Goal: Transaction & Acquisition: Purchase product/service

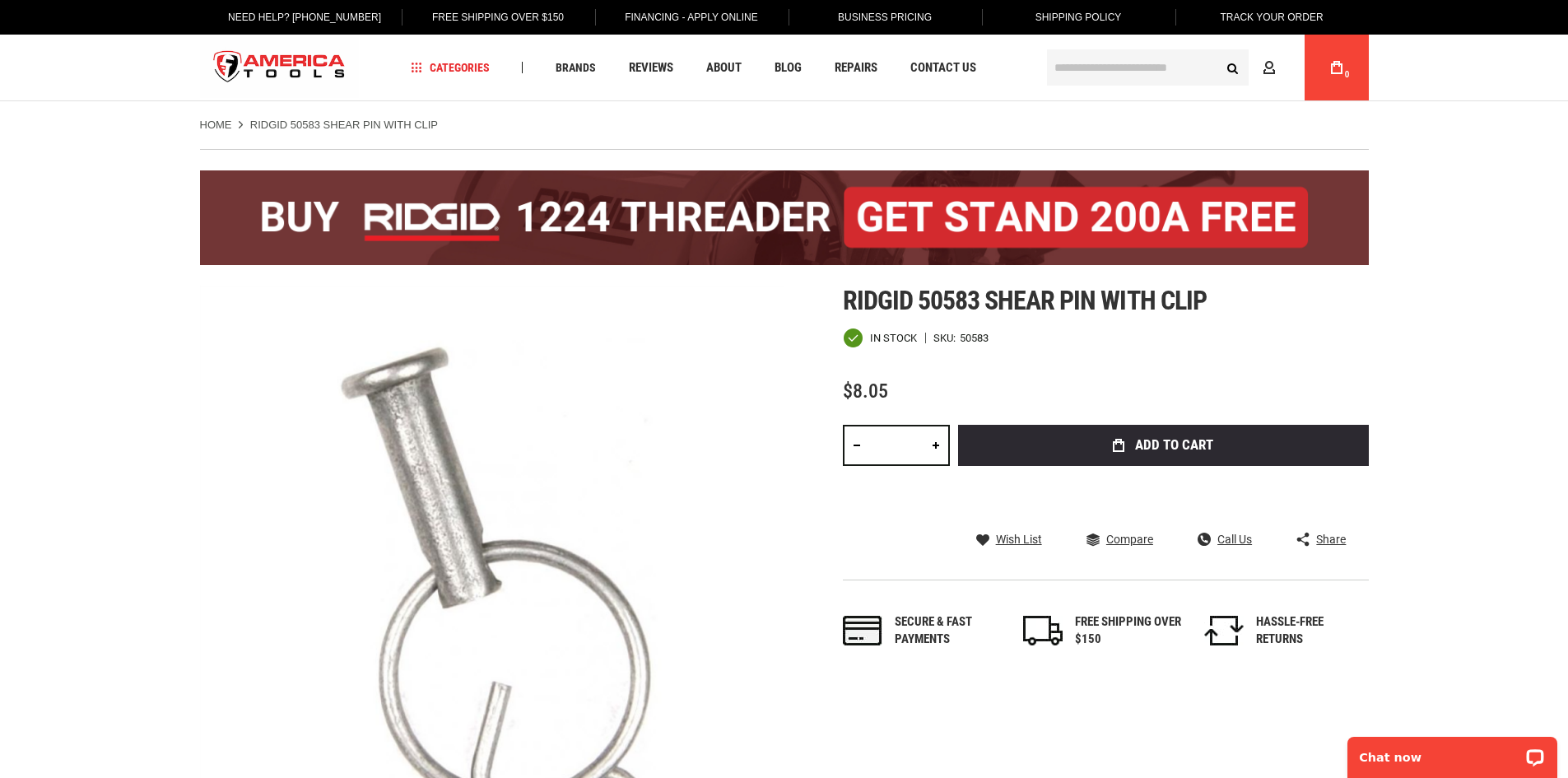
click at [941, 438] on link at bounding box center [936, 445] width 28 height 41
type input "*"
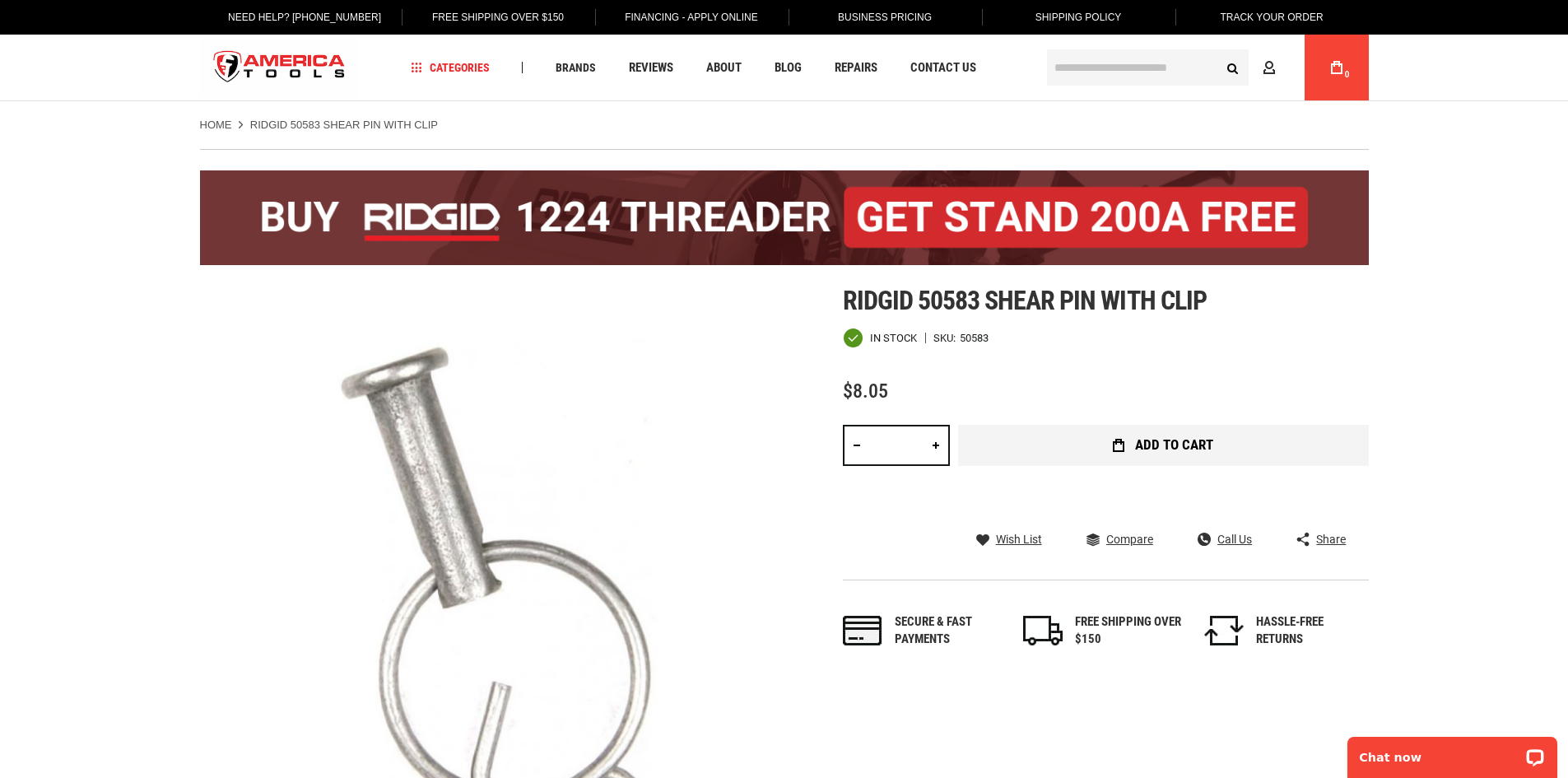
click at [1090, 448] on button "Add to Cart" at bounding box center [1163, 445] width 411 height 41
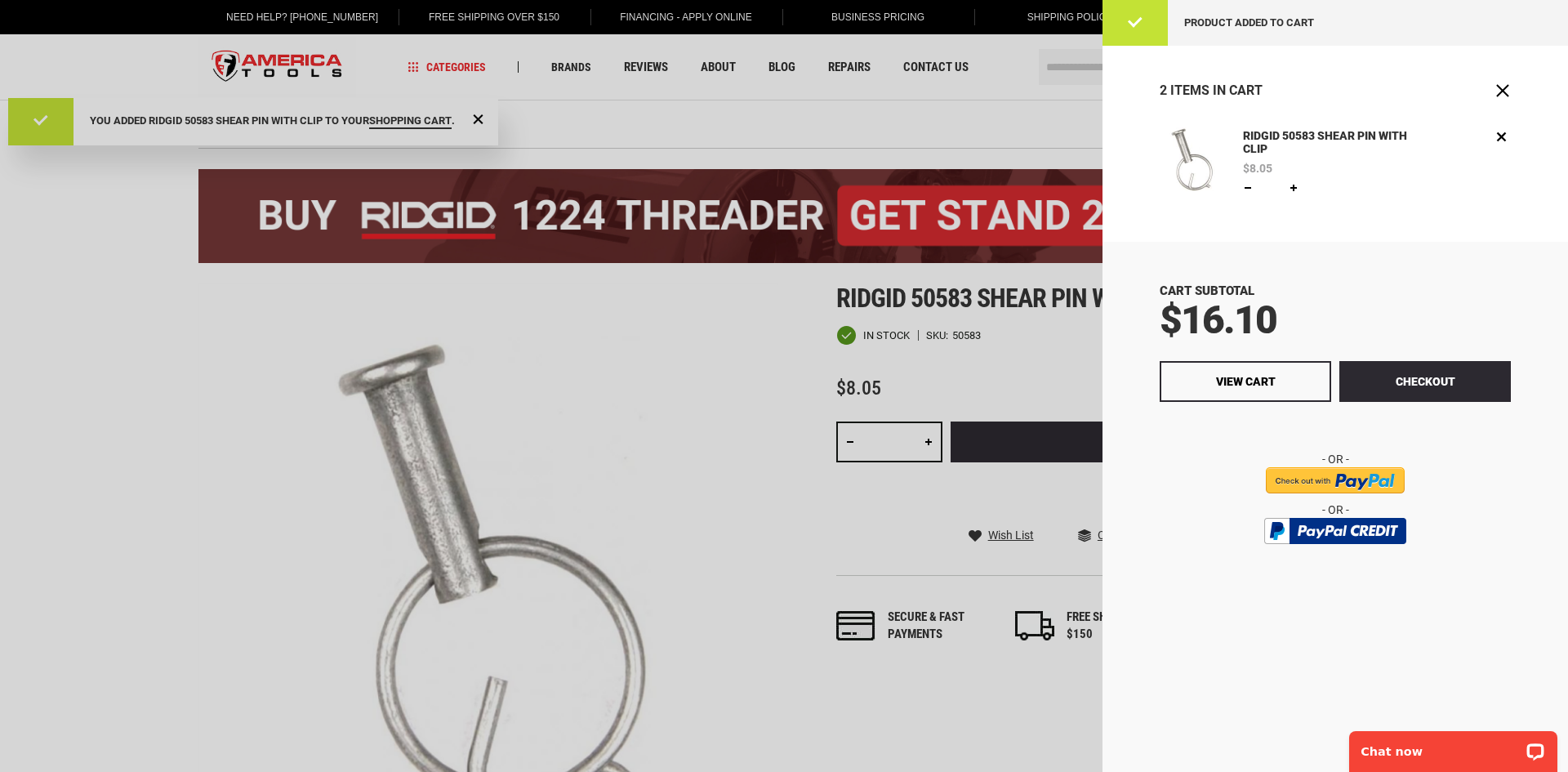
click at [590, 121] on div at bounding box center [784, 386] width 1568 height 772
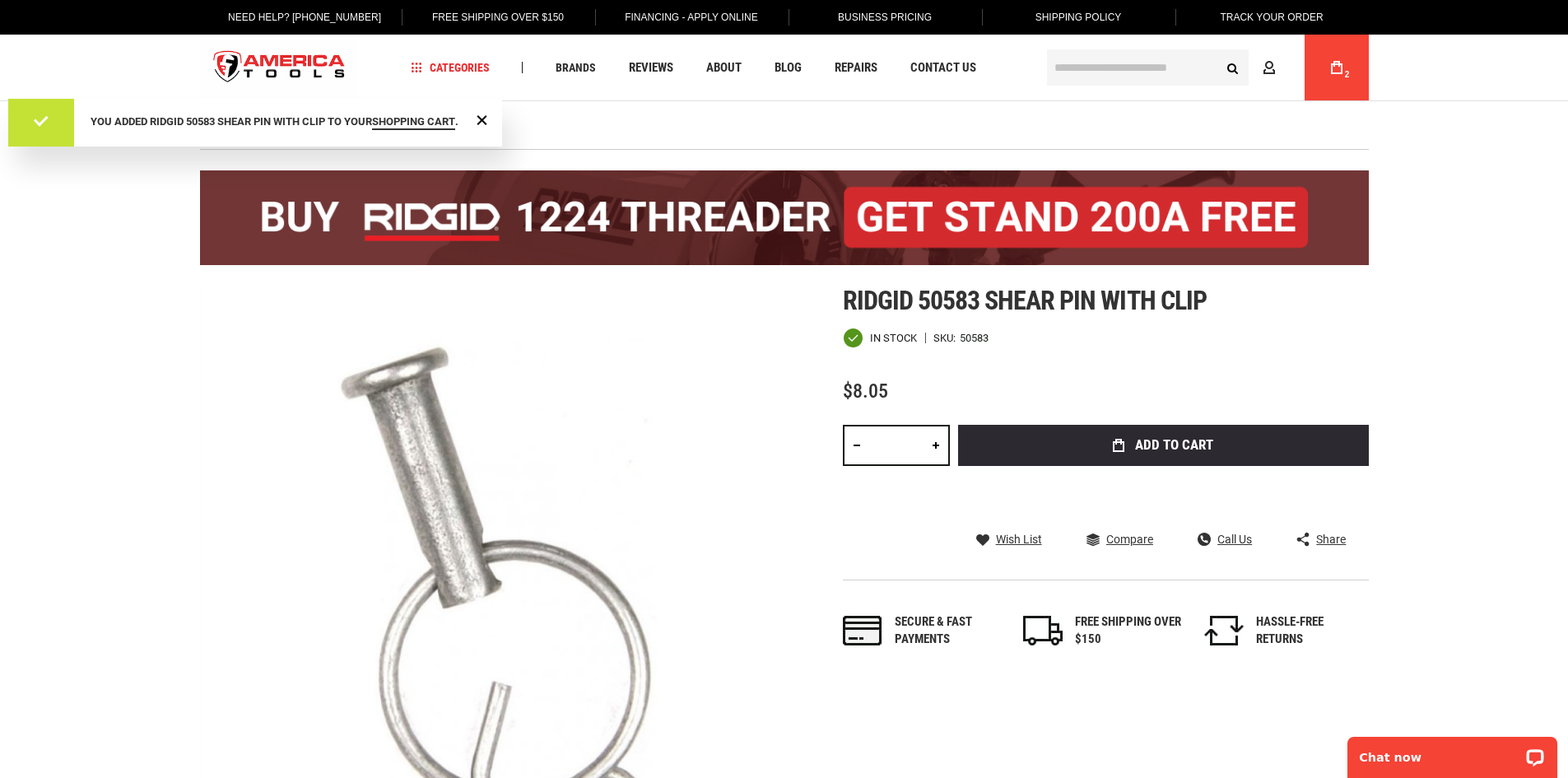
click at [595, 122] on ul "Home RIDGID 50583 SHEAR PIN WITH CLIP" at bounding box center [784, 125] width 1169 height 15
click at [477, 130] on div "Close Message" at bounding box center [482, 119] width 21 height 21
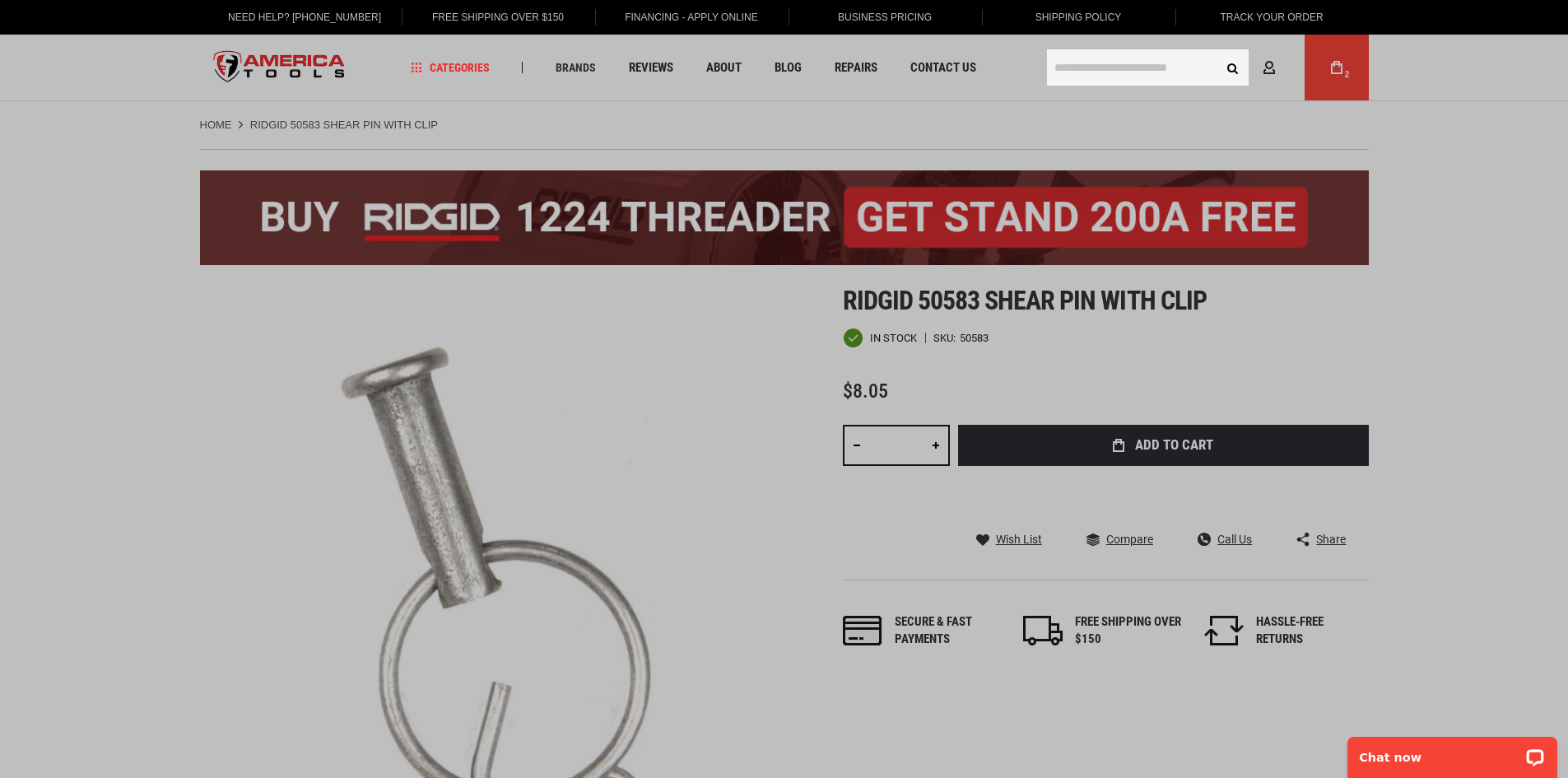
click at [1106, 65] on input "text" at bounding box center [1148, 68] width 201 height 36
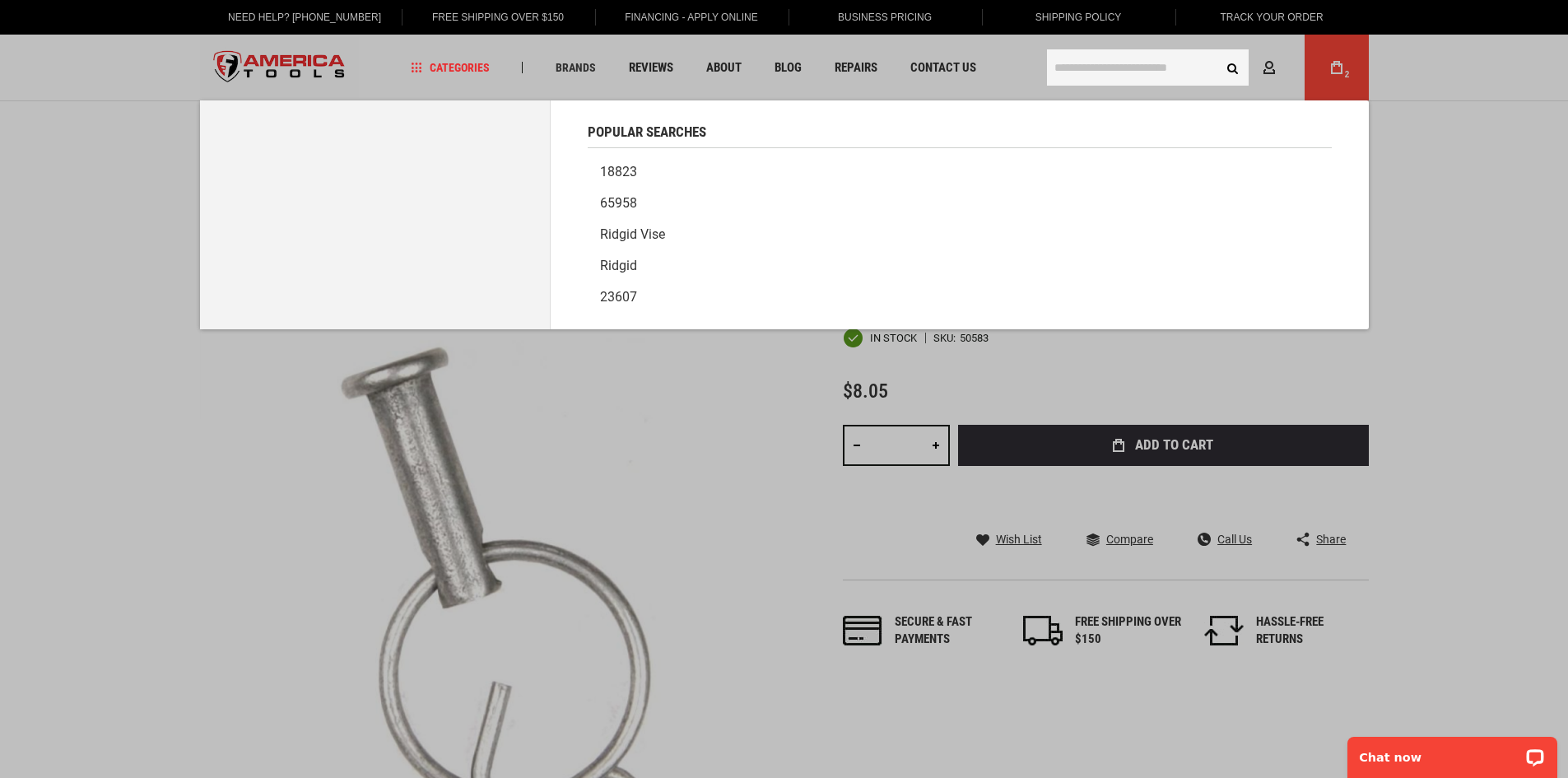
type input "*"
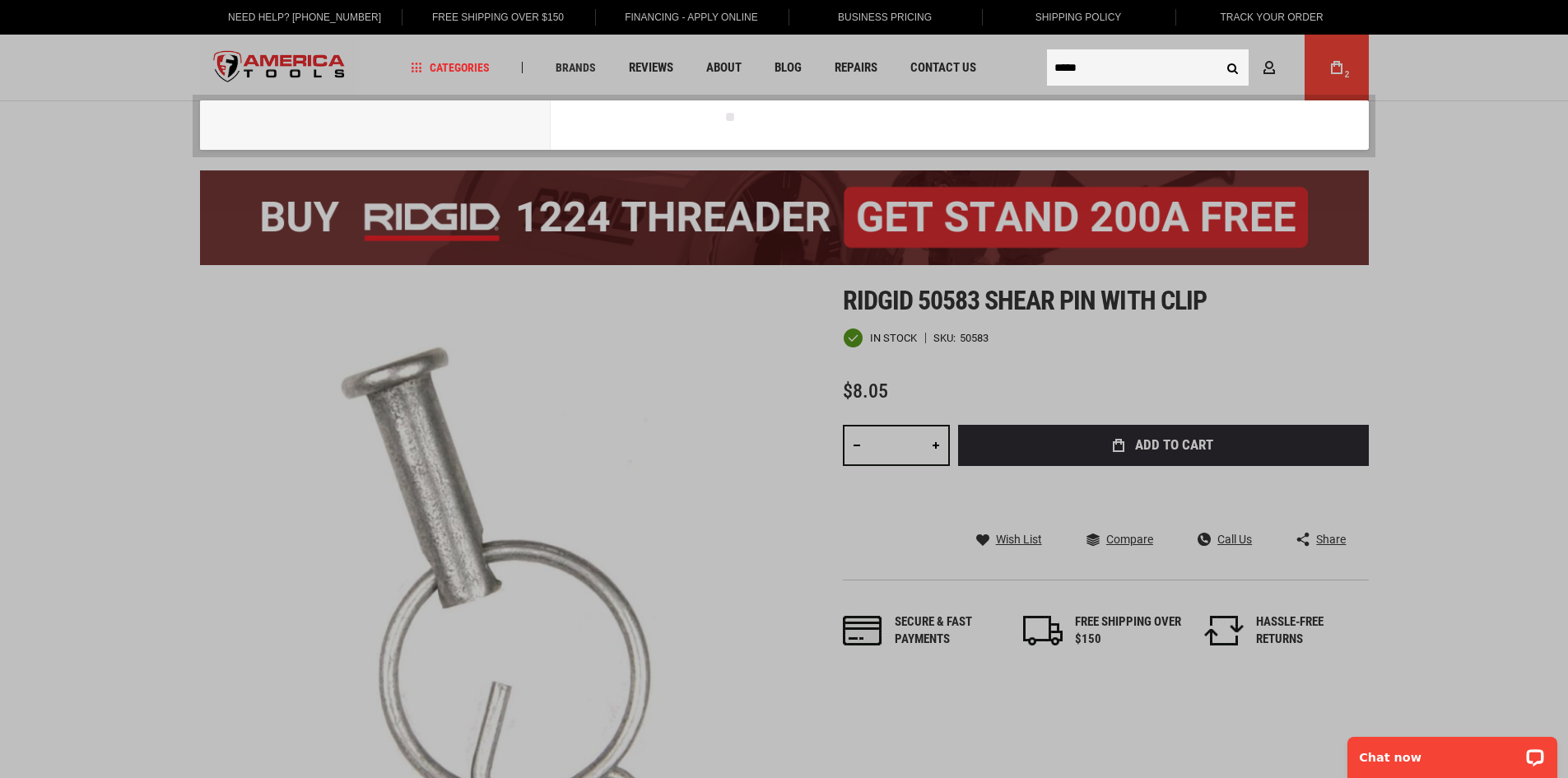
type input "*****"
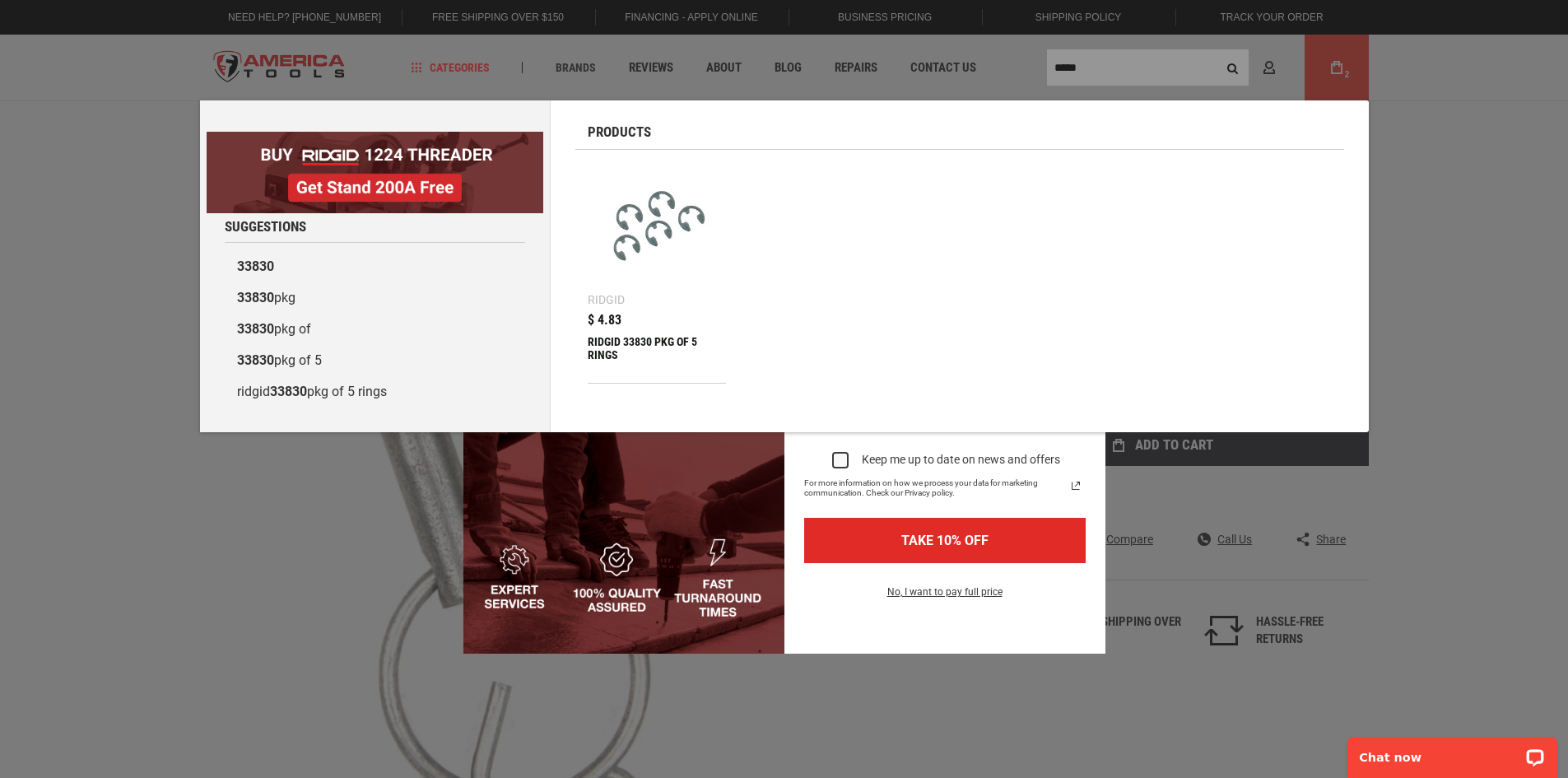
click at [1237, 69] on div "Marketing offer form" at bounding box center [784, 389] width 1568 height 778
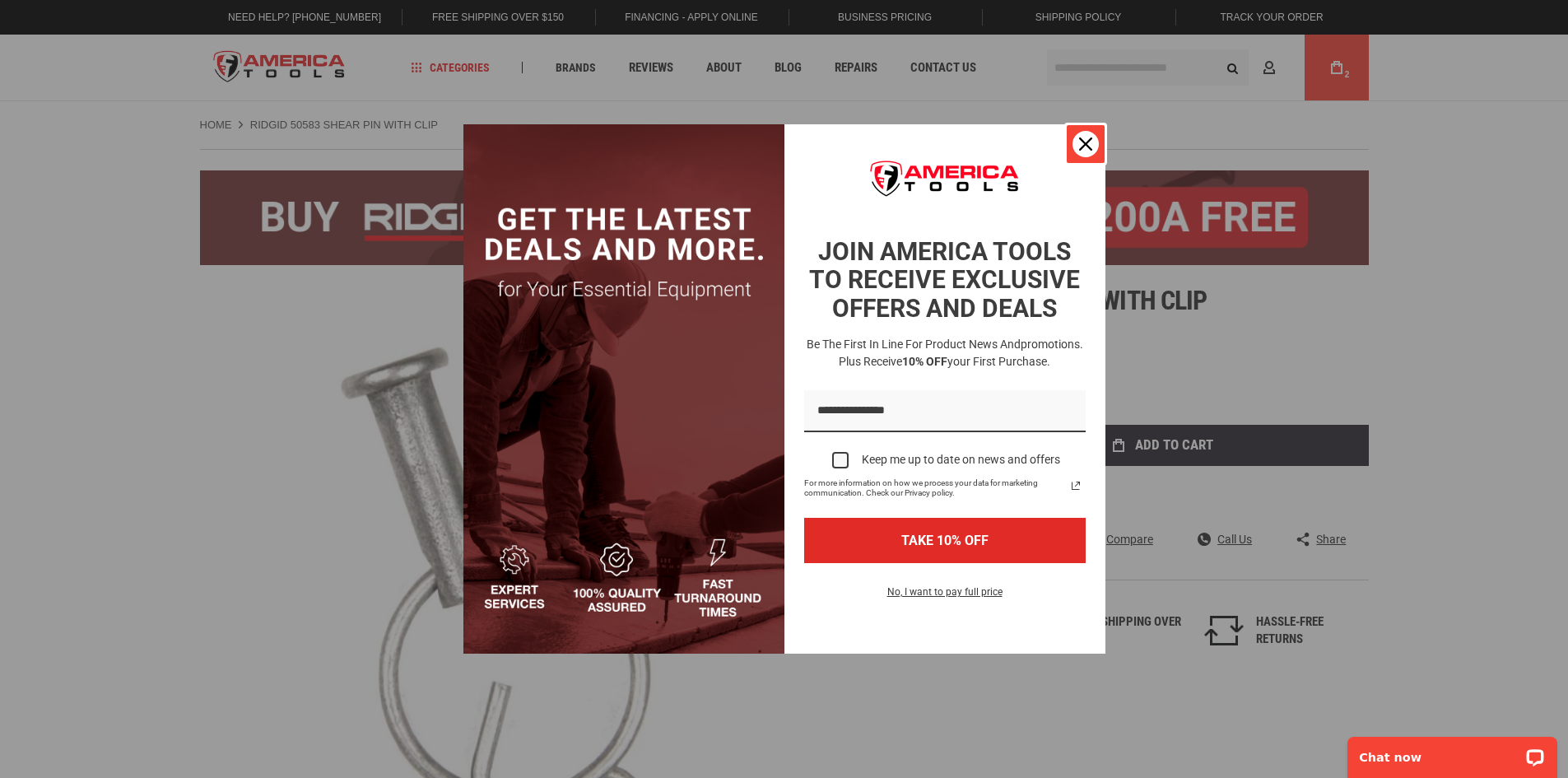
click at [1081, 142] on icon "close icon" at bounding box center [1086, 144] width 13 height 13
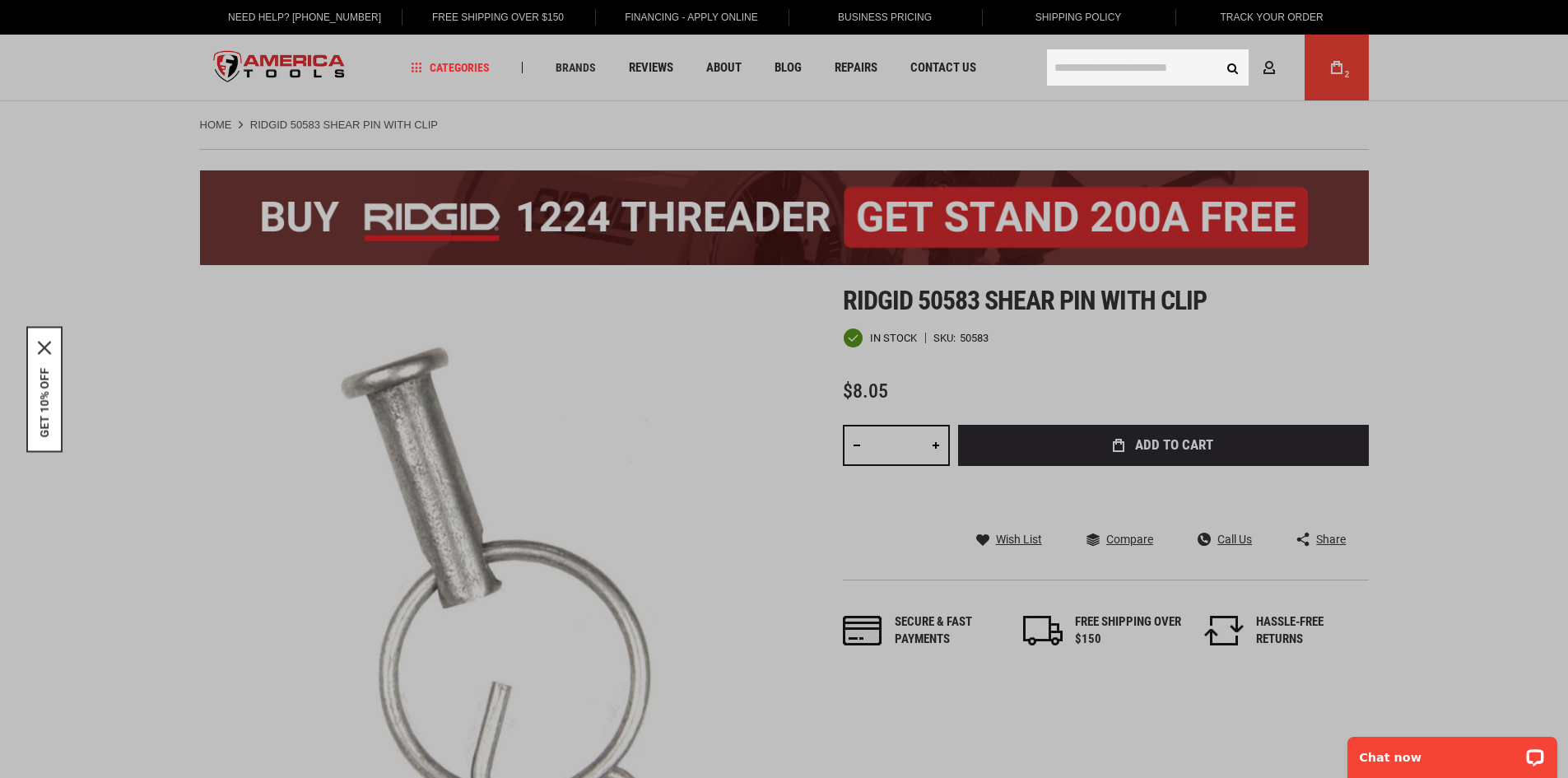
click at [1162, 70] on input "text" at bounding box center [1148, 68] width 201 height 36
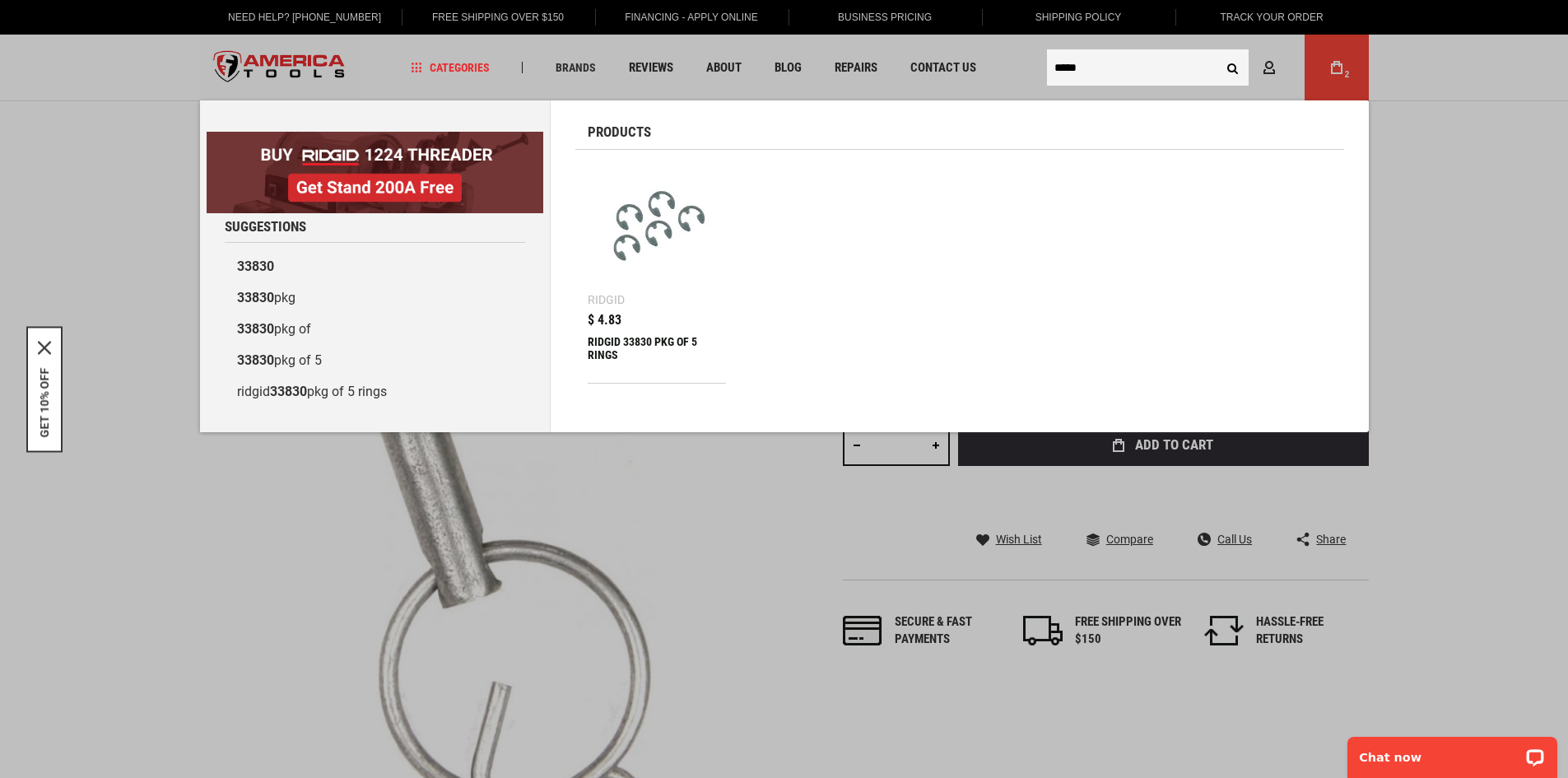
type input "*****"
click at [655, 343] on div "RIDGID 33830 PKG OF 5 RINGS" at bounding box center [658, 354] width 139 height 39
click at [603, 346] on div "RIDGID 33830 PKG OF 5 RINGS" at bounding box center [658, 354] width 139 height 39
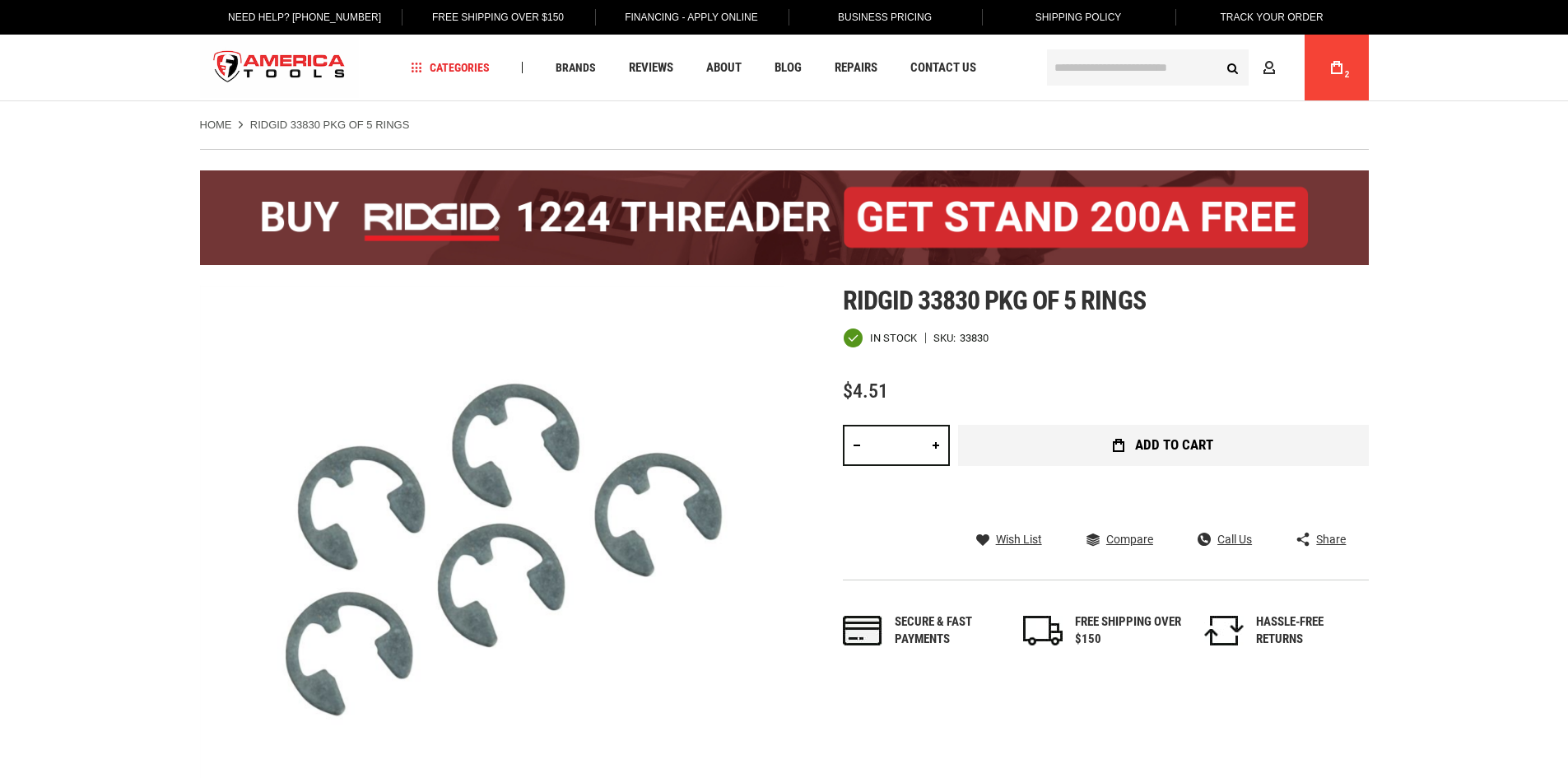
click at [1107, 451] on button "Add to Cart" at bounding box center [1163, 445] width 411 height 41
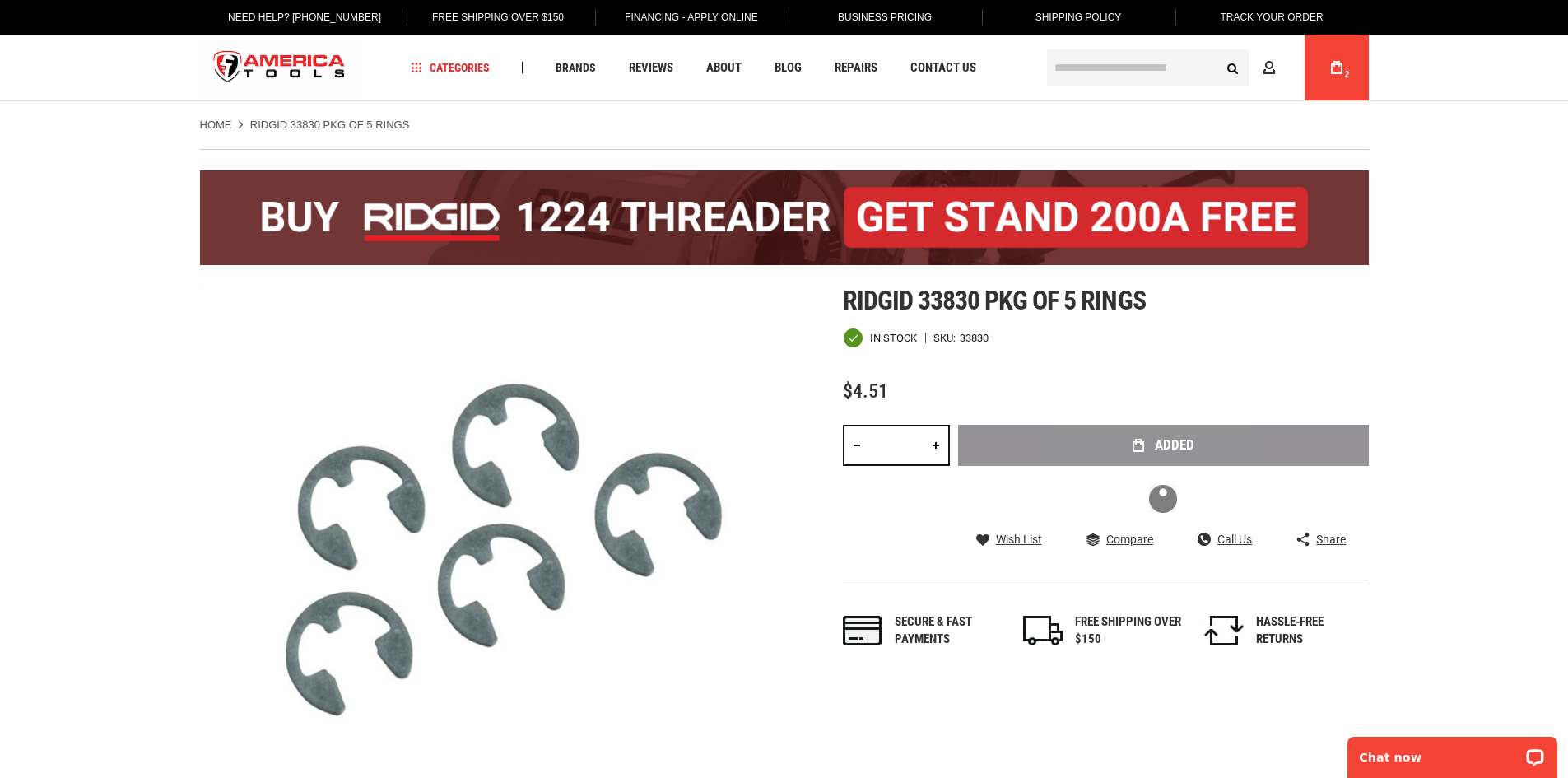
click at [1096, 70] on input "text" at bounding box center [1148, 68] width 201 height 36
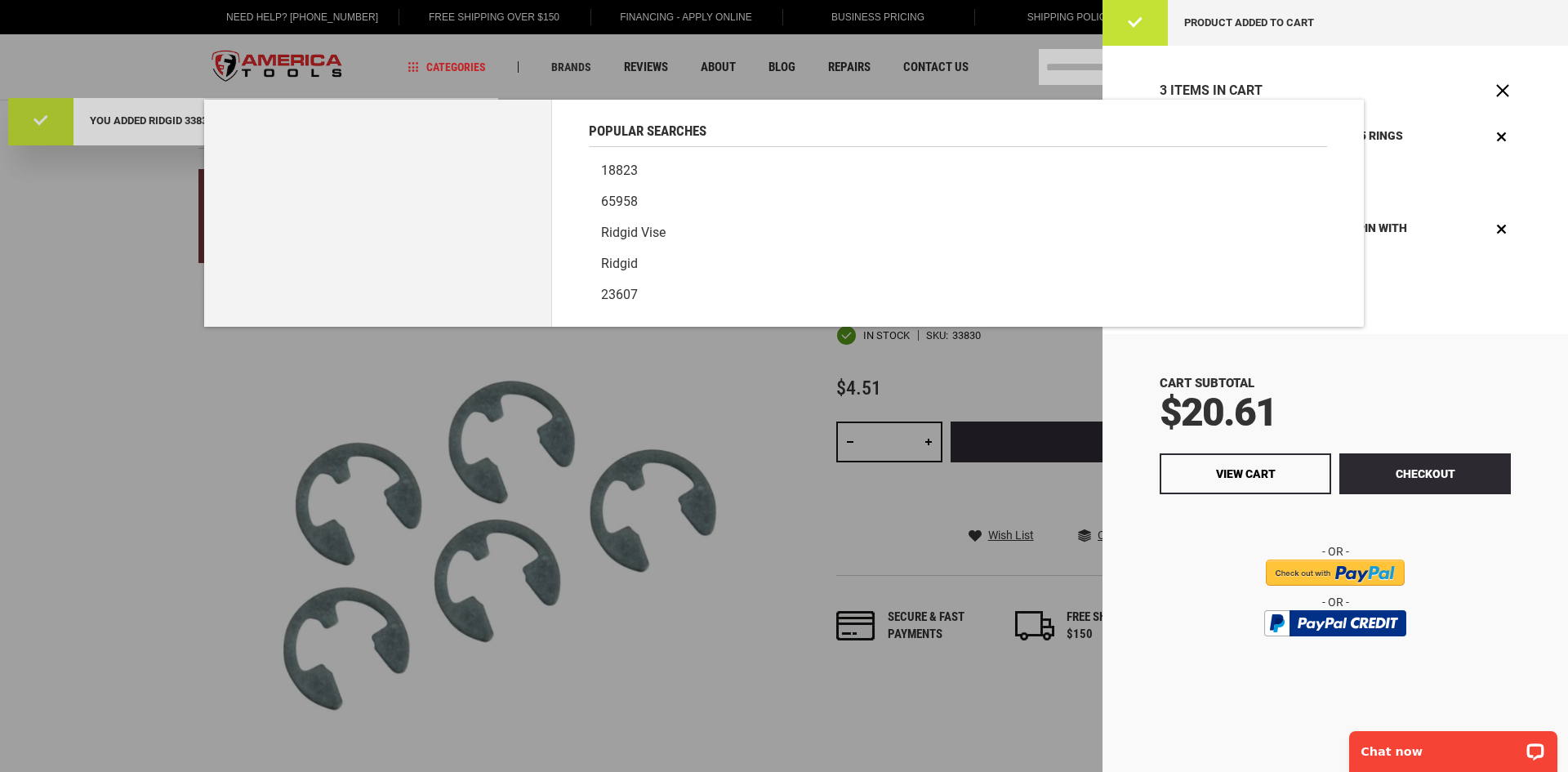
click at [1071, 71] on div at bounding box center [784, 386] width 1568 height 772
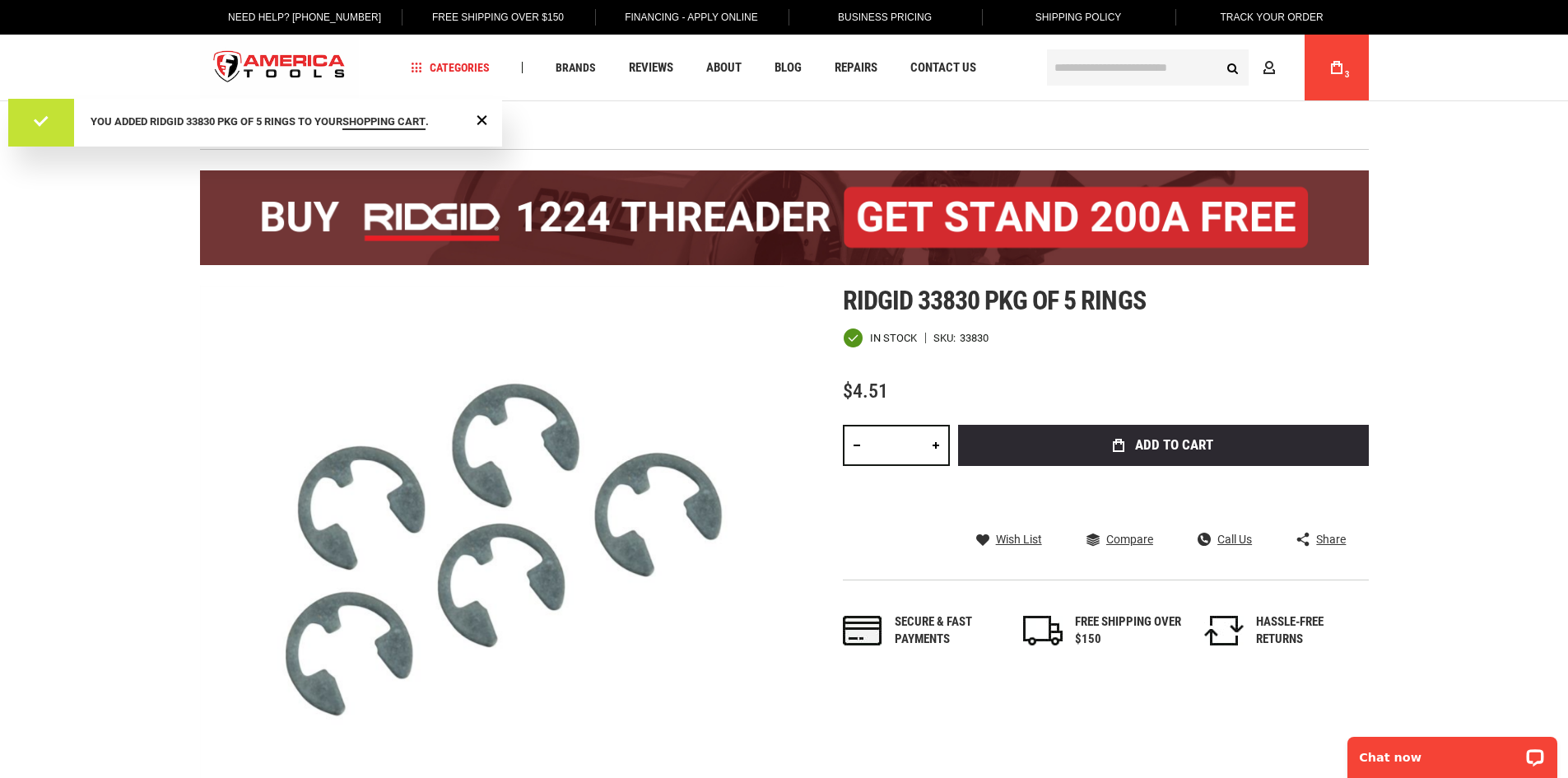
click at [1079, 72] on input "text" at bounding box center [1148, 68] width 201 height 36
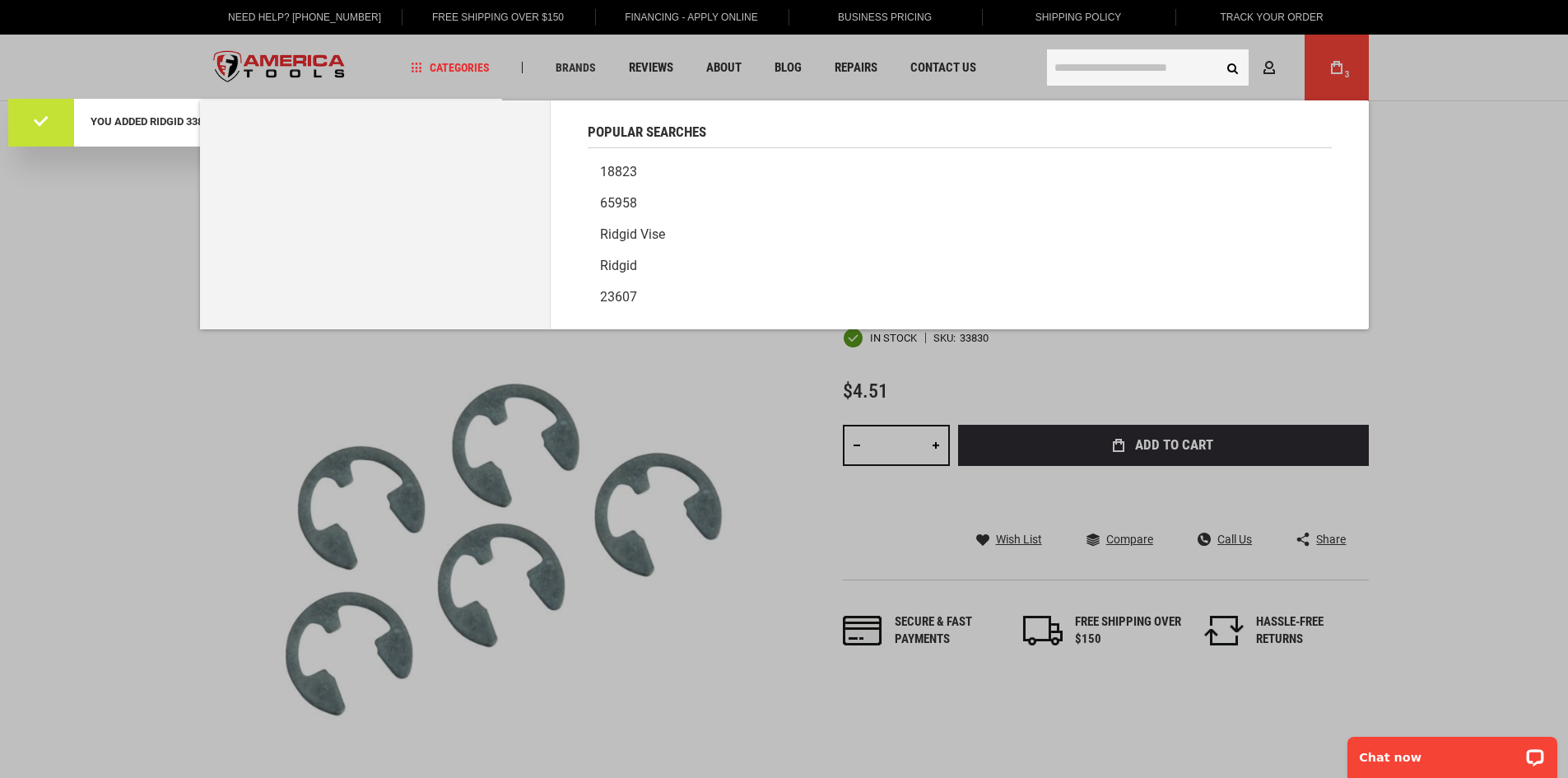
click at [1079, 72] on input "text" at bounding box center [1148, 68] width 201 height 36
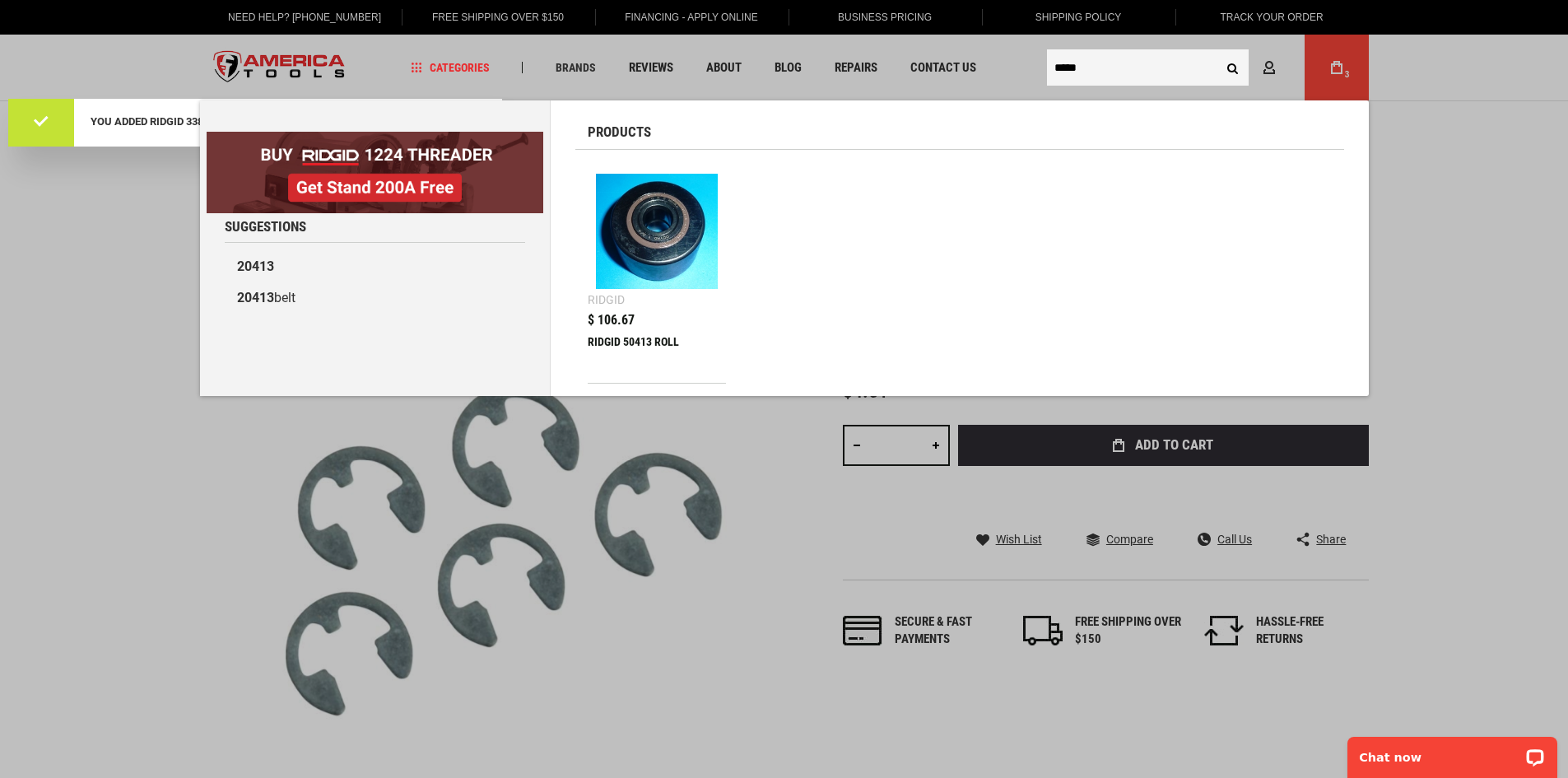
type input "*****"
click at [600, 319] on span "$ 106.67" at bounding box center [611, 320] width 47 height 13
